Goal: Information Seeking & Learning: Find specific fact

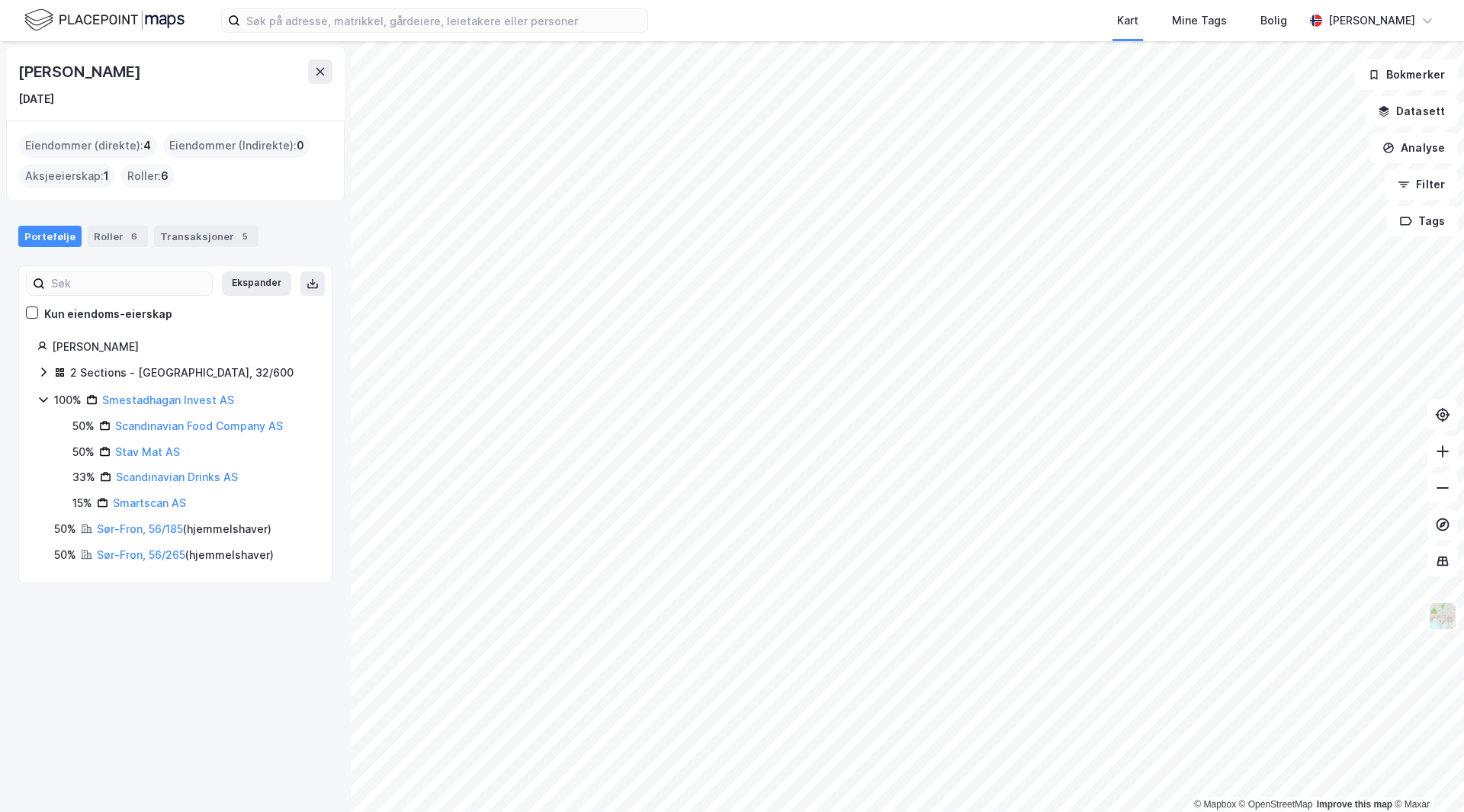
click at [362, 8] on div "Kart Mine Tags Bolig [PERSON_NAME]" at bounding box center [732, 20] width 1464 height 41
click at [357, 17] on input at bounding box center [443, 20] width 407 height 23
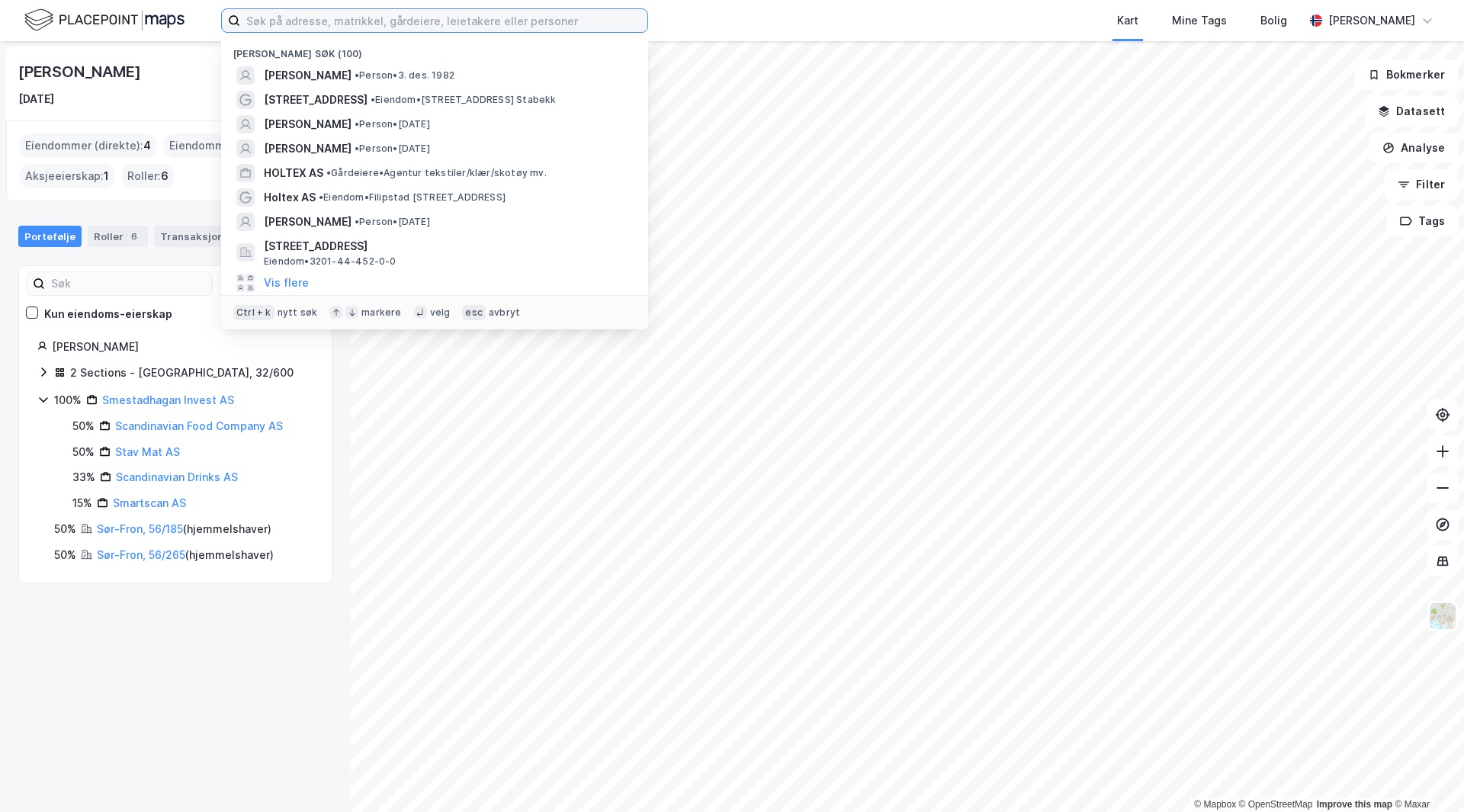
paste input "Mosseveien 56"
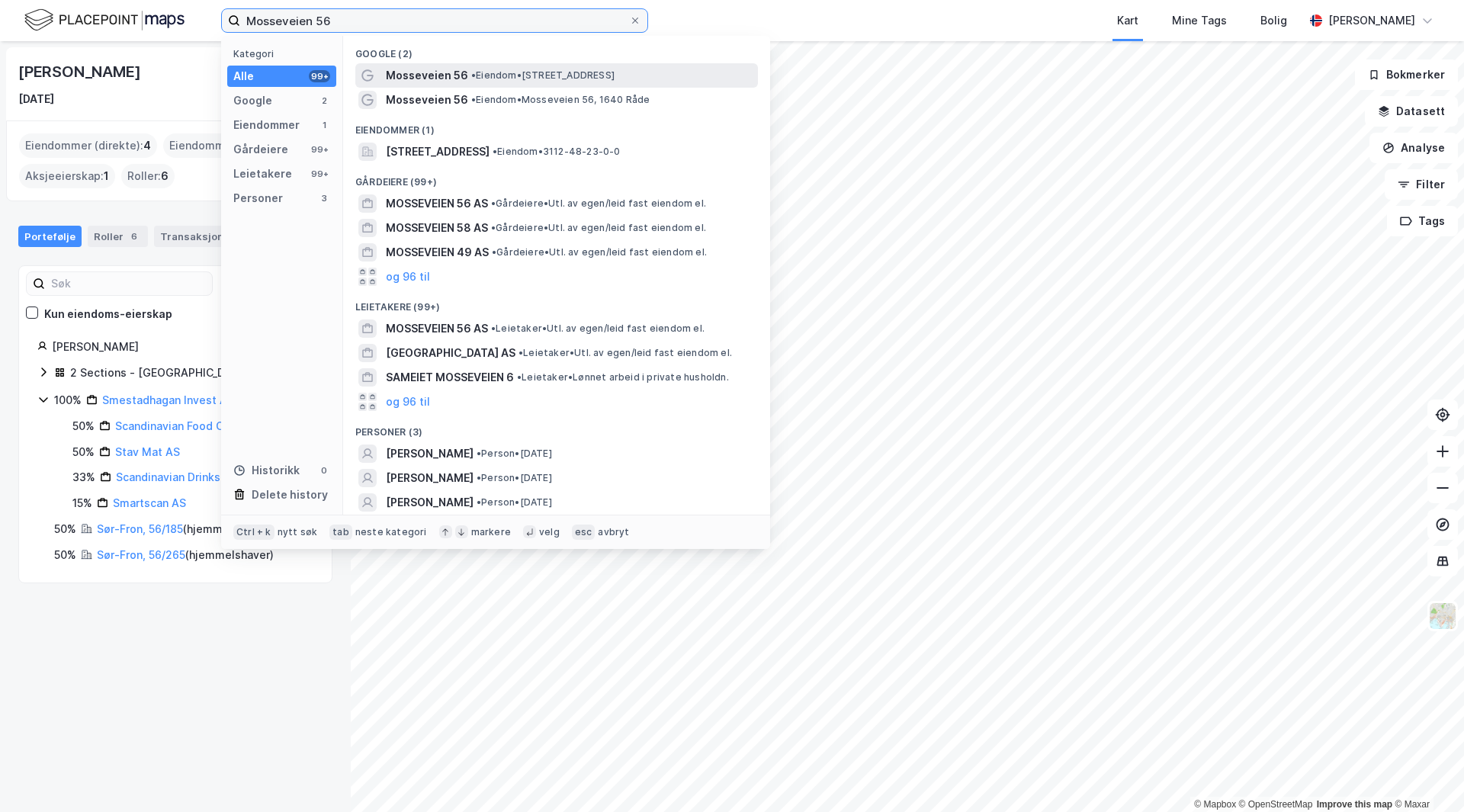
type input "Mosseveien 56"
click at [452, 77] on span "Mosseveien 56" at bounding box center [426, 75] width 83 height 18
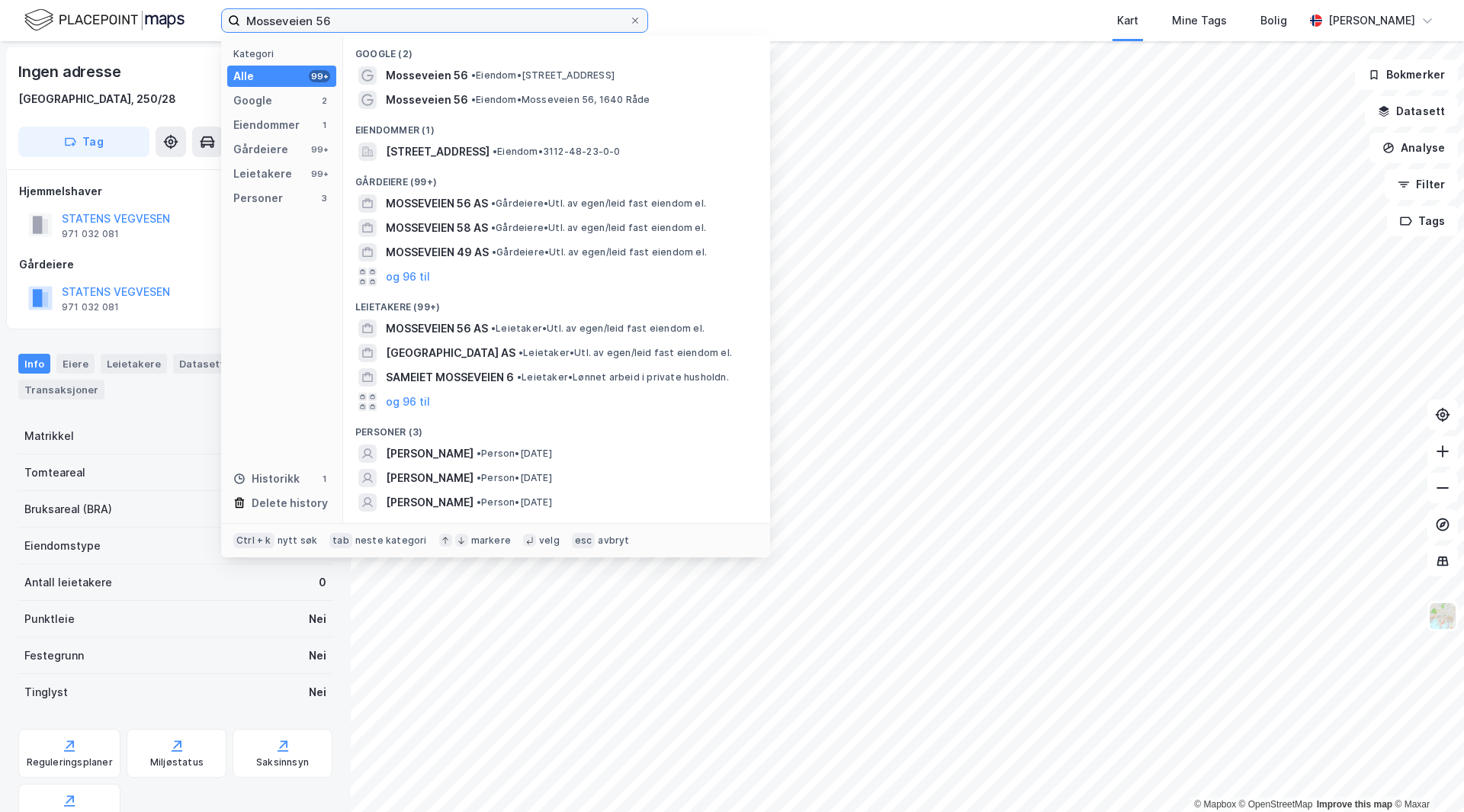
click at [366, 12] on input "Mosseveien 56" at bounding box center [434, 20] width 389 height 23
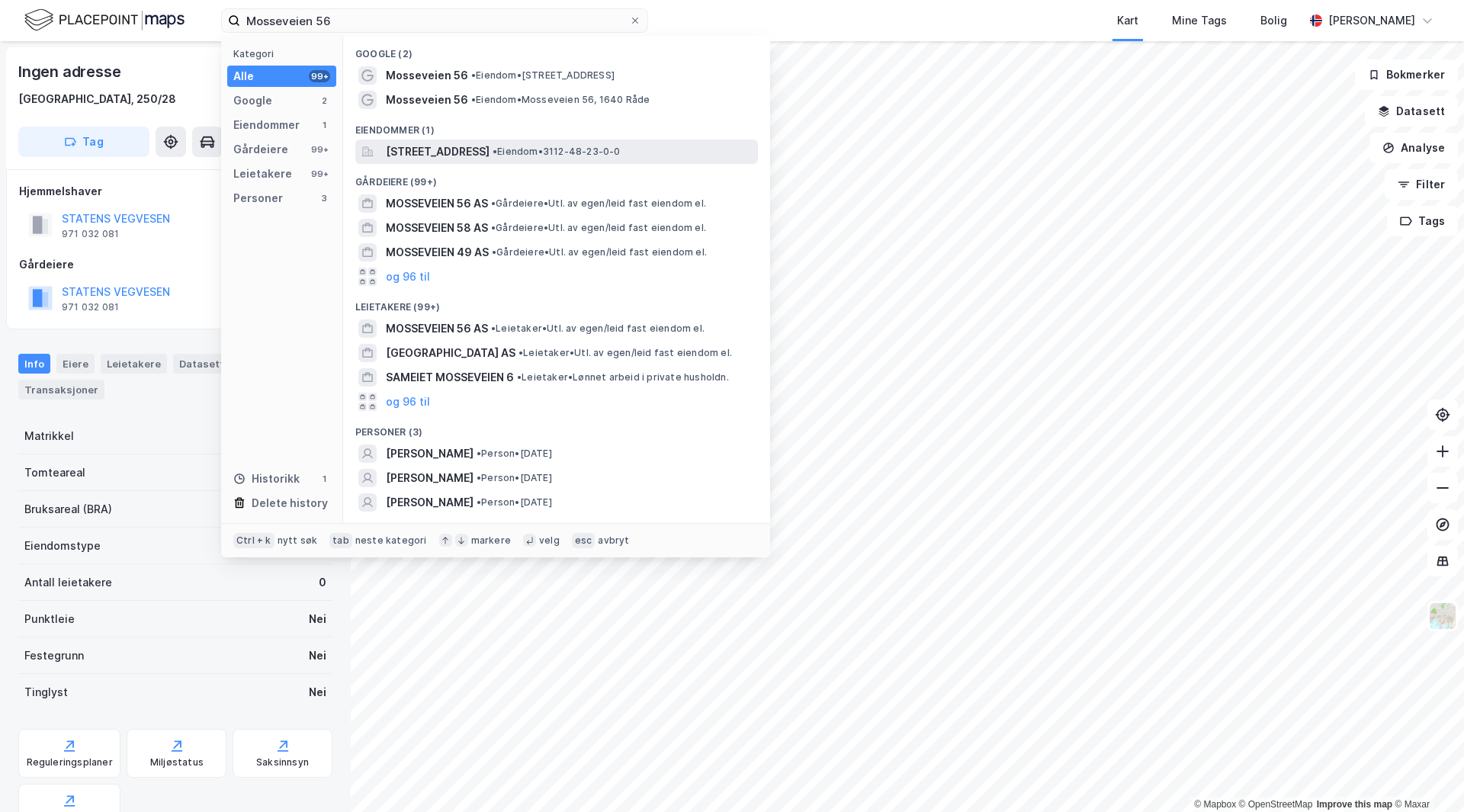
click at [429, 152] on span "[STREET_ADDRESS]" at bounding box center [437, 152] width 104 height 18
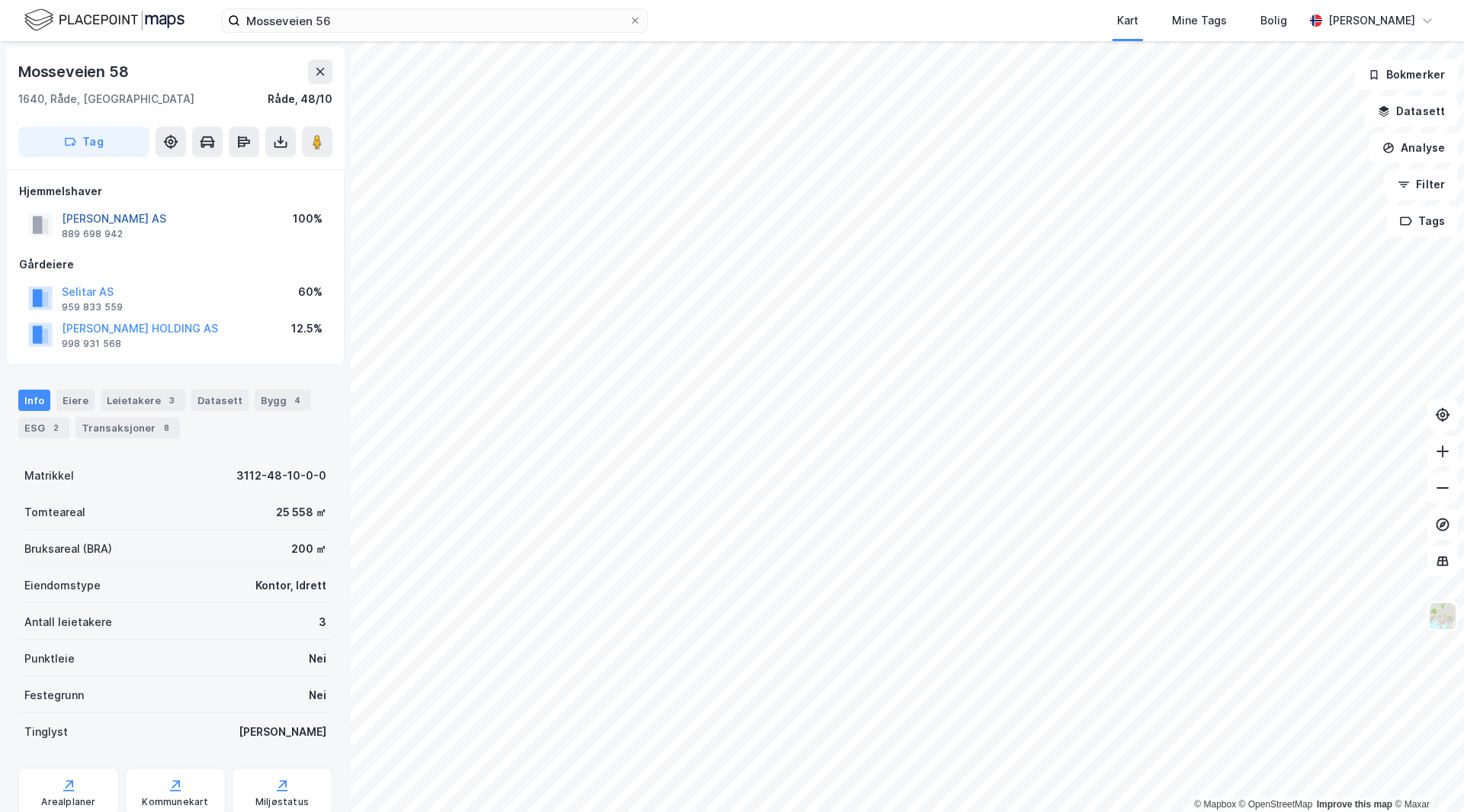
click at [0, 0] on button "[PERSON_NAME] AS" at bounding box center [0, 0] width 0 height 0
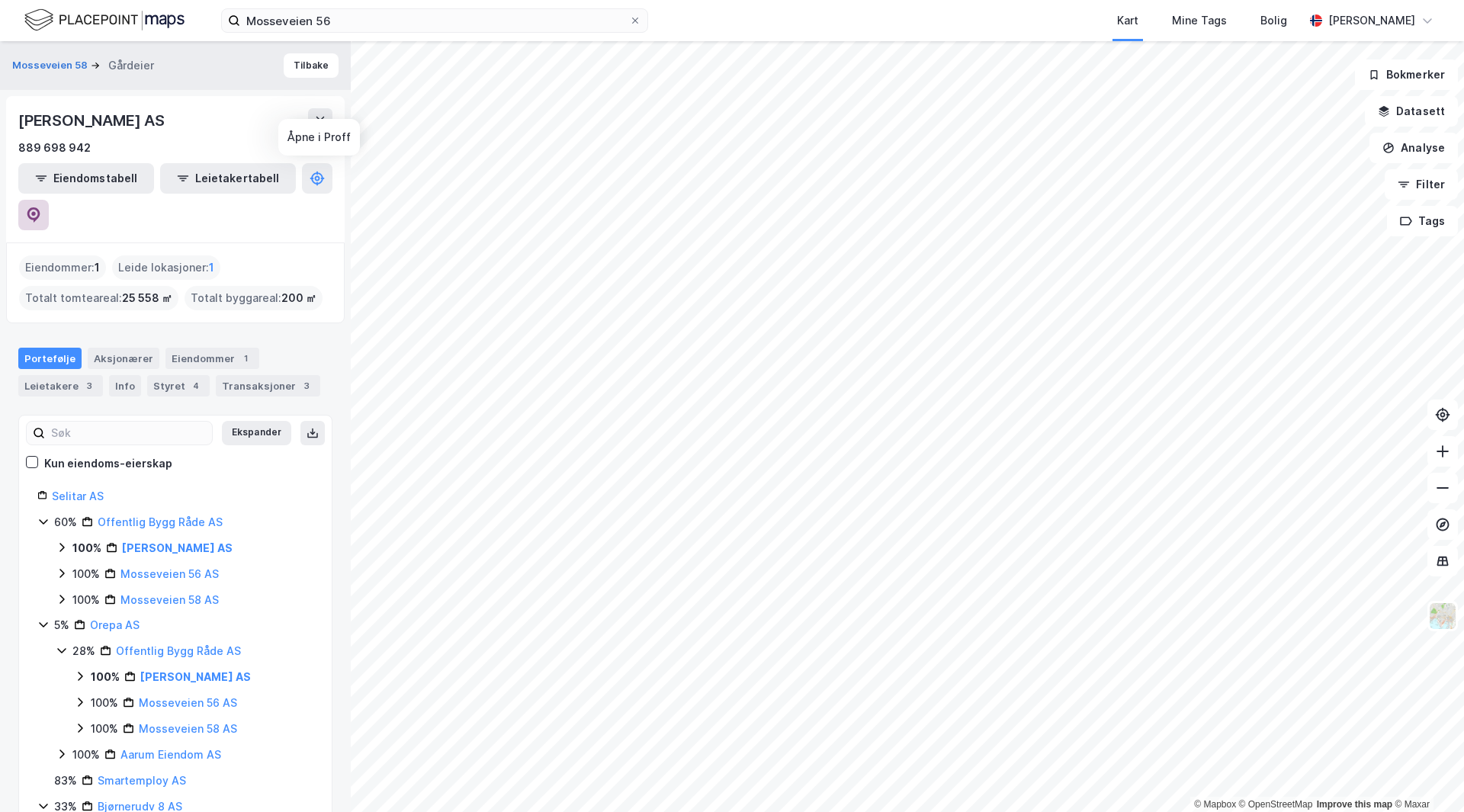
click at [41, 208] on icon at bounding box center [34, 216] width 16 height 16
